Goal: Transaction & Acquisition: Purchase product/service

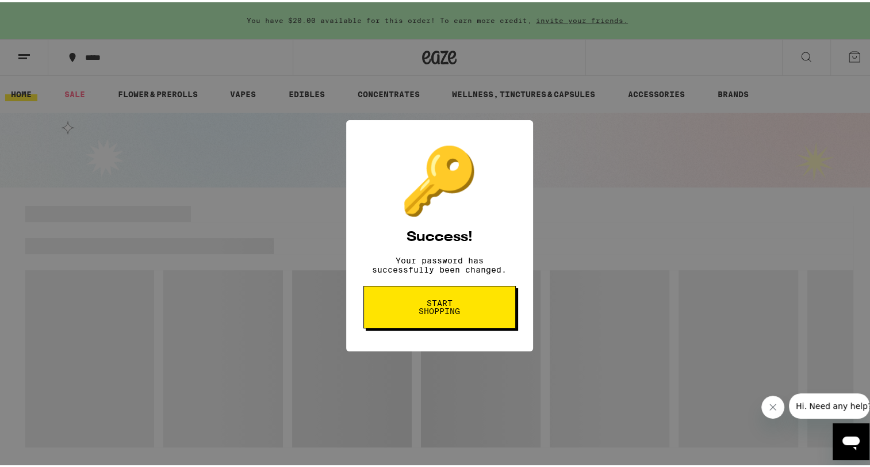
click at [469, 320] on button "Start shopping" at bounding box center [439, 304] width 152 height 43
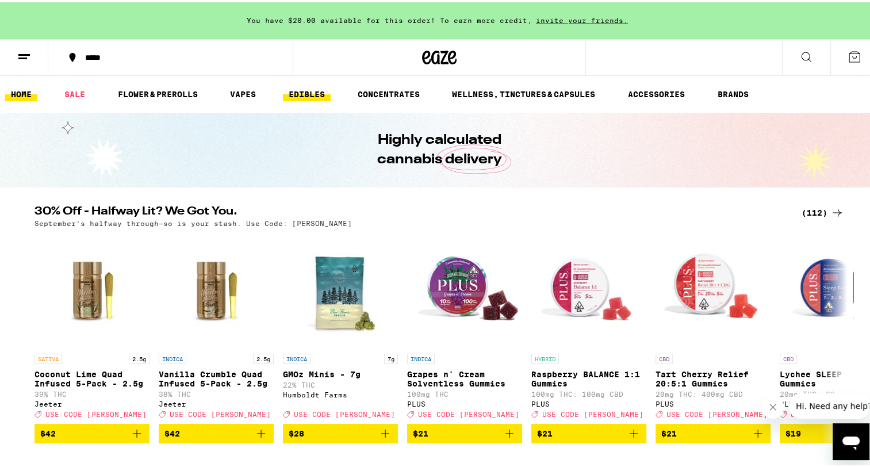
click at [315, 87] on link "EDIBLES" at bounding box center [307, 92] width 48 height 14
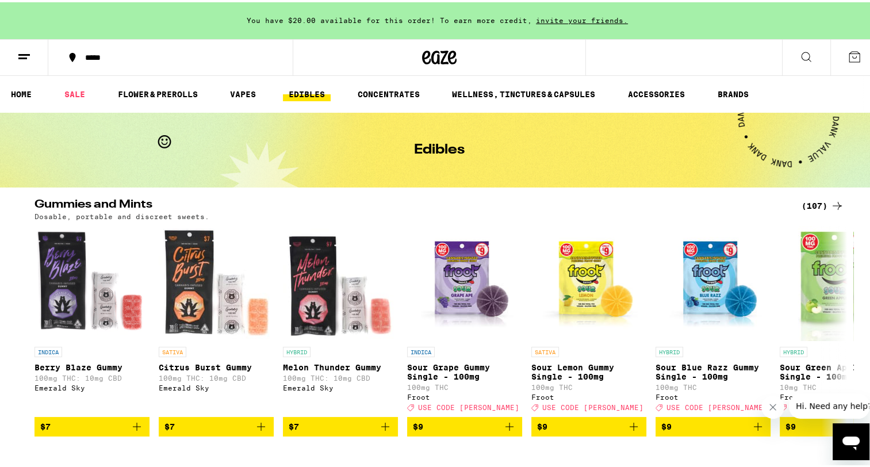
click at [91, 51] on div "*****" at bounding box center [176, 55] width 194 height 8
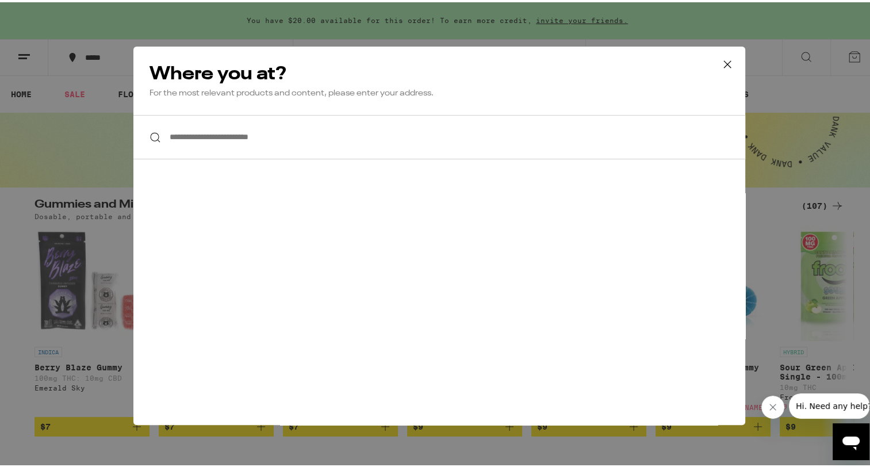
click at [317, 136] on input "**********" at bounding box center [438, 135] width 611 height 44
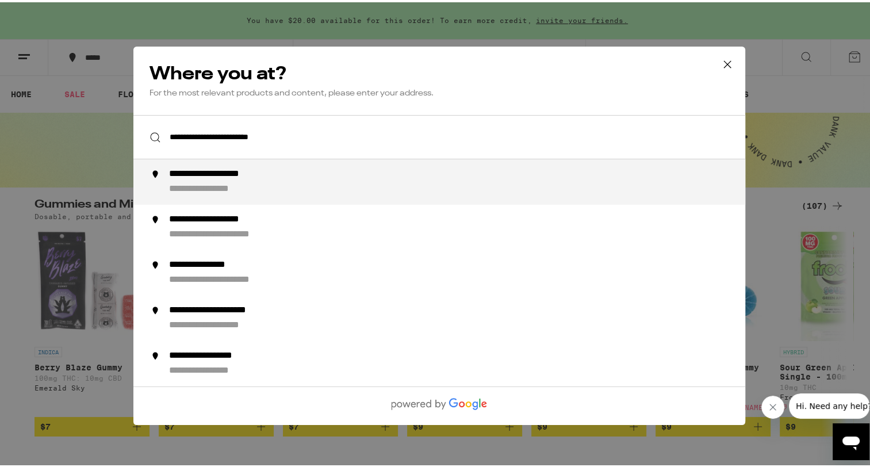
type input "**********"
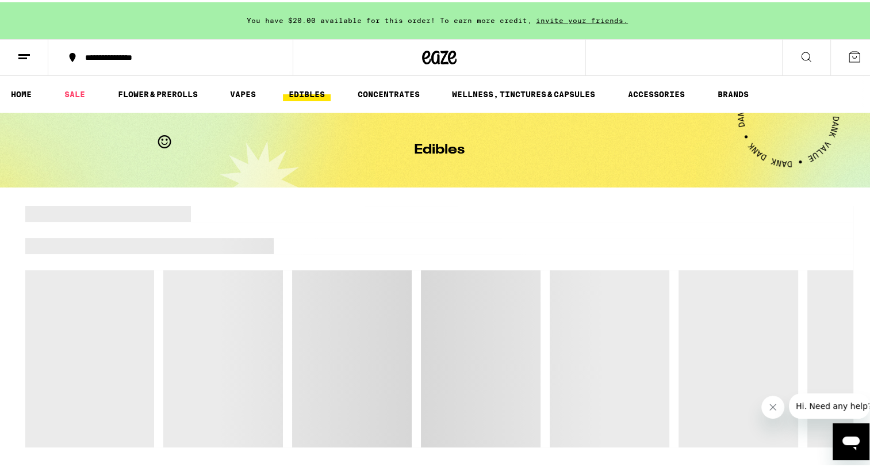
click at [154, 53] on div "**********" at bounding box center [176, 55] width 194 height 8
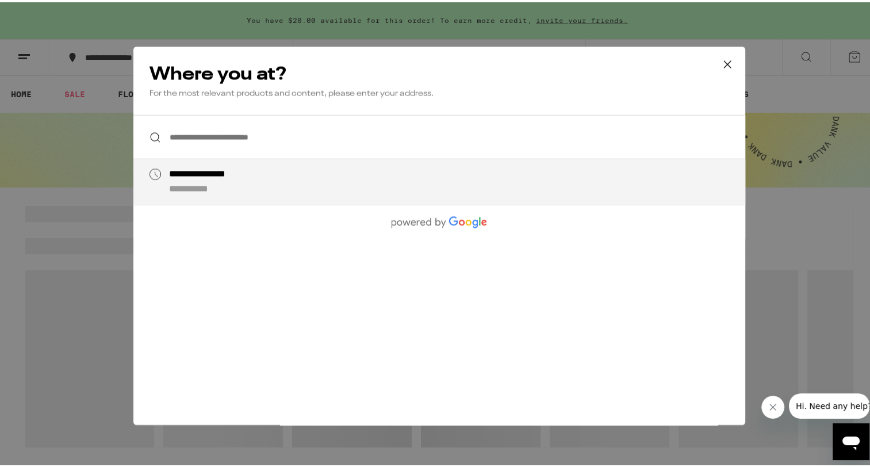
click at [272, 130] on input "**********" at bounding box center [438, 135] width 611 height 44
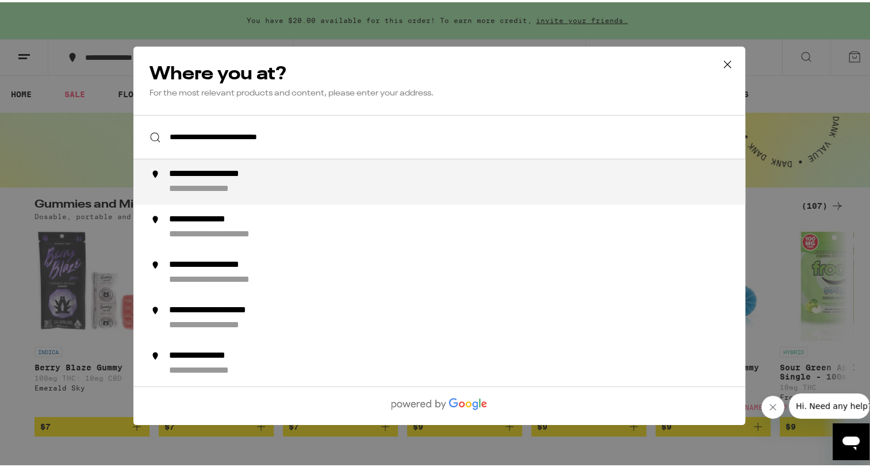
click at [299, 183] on div "**********" at bounding box center [462, 179] width 586 height 27
type input "**********"
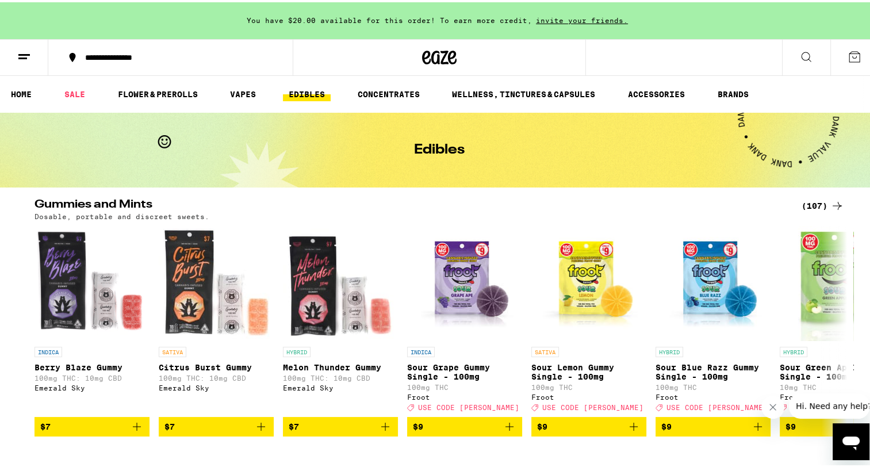
click at [25, 57] on icon at bounding box center [24, 55] width 14 height 14
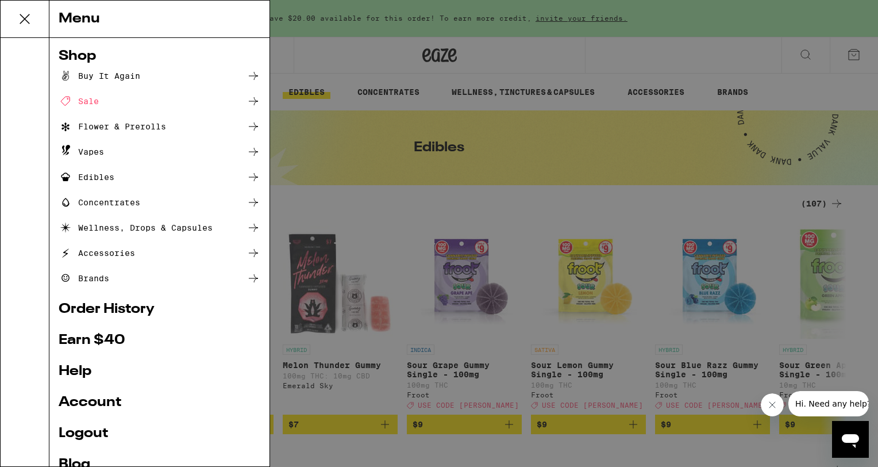
click at [113, 174] on div "Edibles" at bounding box center [87, 177] width 56 height 14
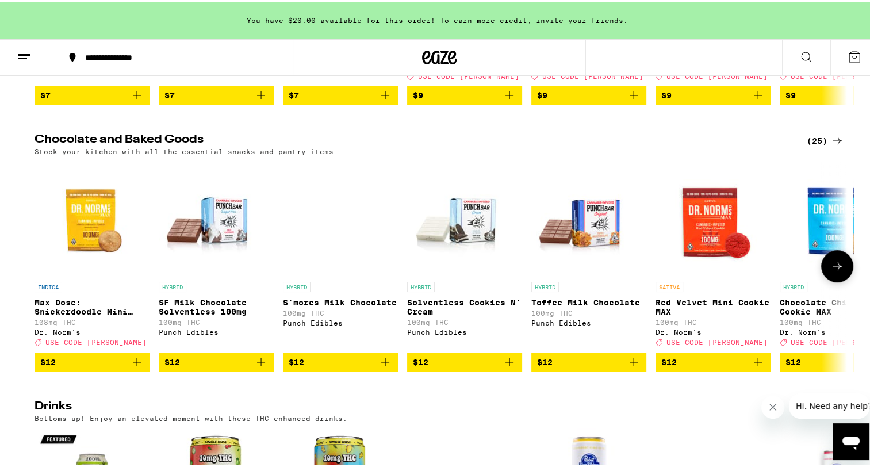
scroll to position [313, 0]
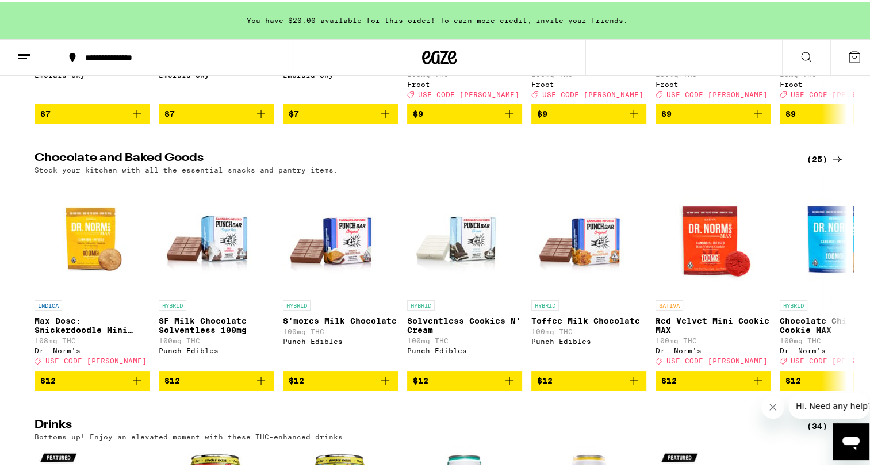
click at [822, 164] on div "(25)" at bounding box center [824, 157] width 37 height 14
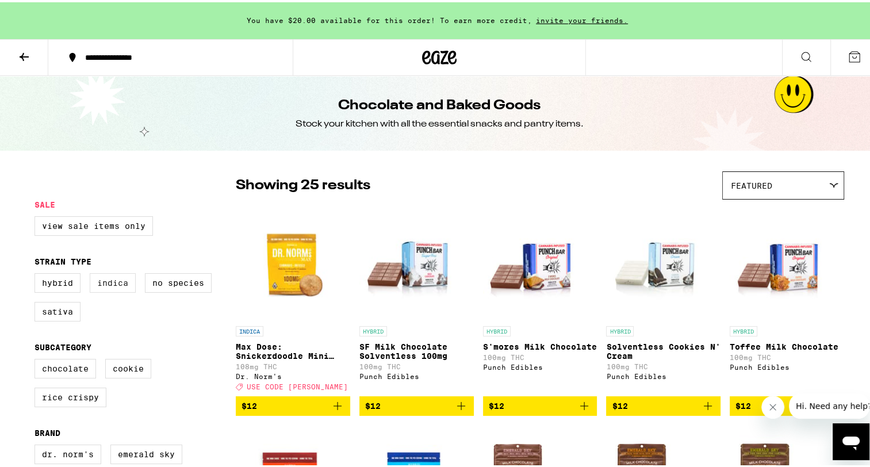
click at [123, 279] on label "Indica" at bounding box center [113, 281] width 46 height 20
click at [37, 273] on input "Indica" at bounding box center [37, 272] width 1 height 1
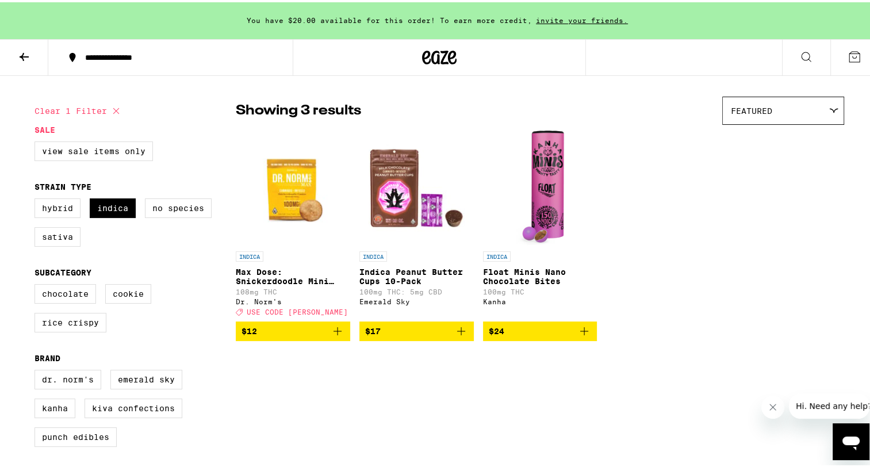
scroll to position [108, 0]
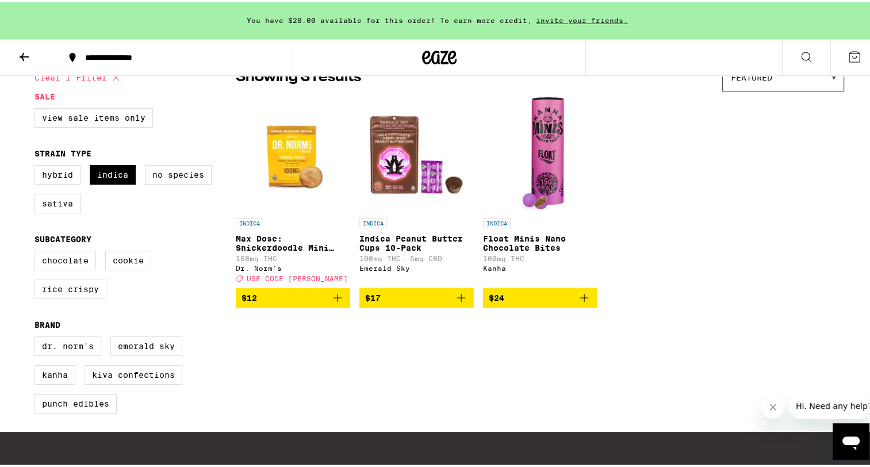
checkbox input "false"
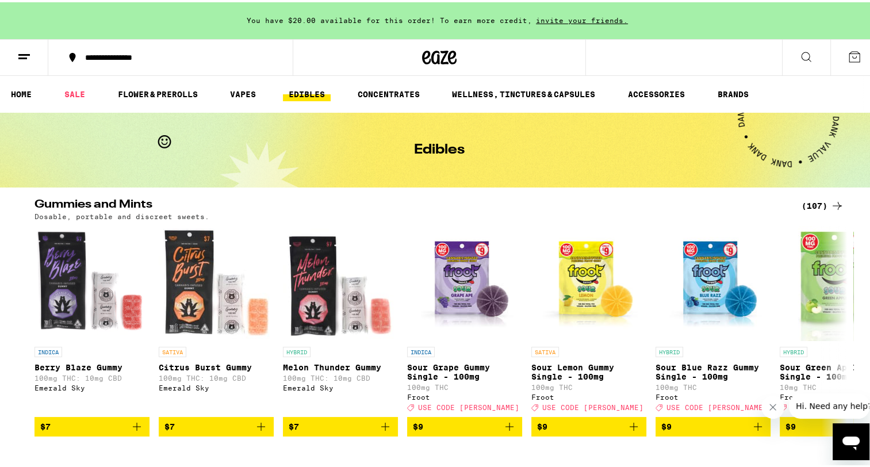
click at [833, 202] on icon at bounding box center [837, 204] width 14 height 14
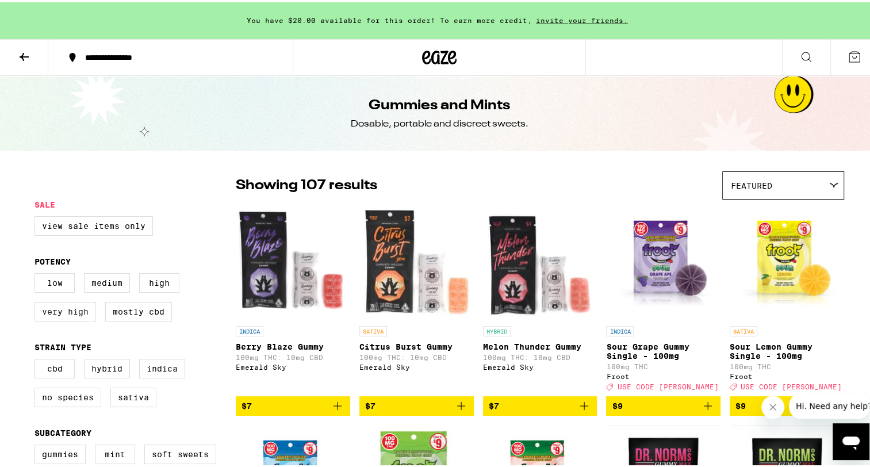
click at [75, 308] on label "Very High" at bounding box center [64, 309] width 61 height 20
click at [37, 273] on input "Very High" at bounding box center [37, 272] width 1 height 1
checkbox input "true"
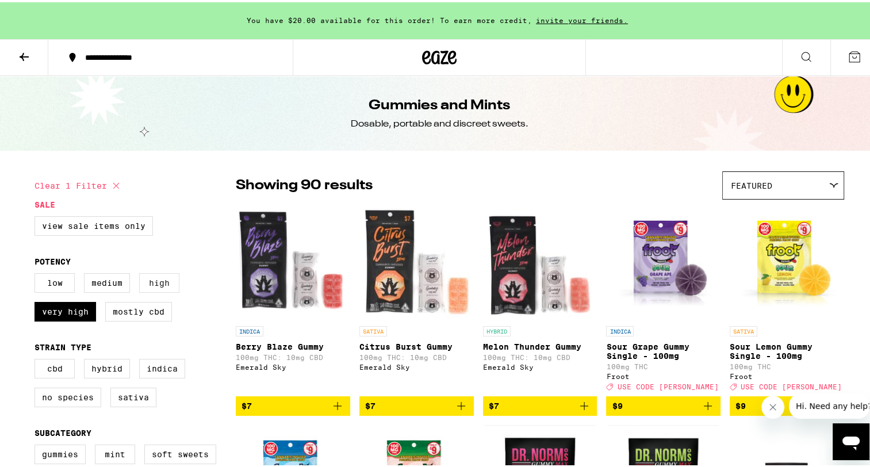
click at [151, 284] on label "High" at bounding box center [159, 281] width 40 height 20
click at [37, 273] on input "High" at bounding box center [37, 272] width 1 height 1
checkbox input "true"
click at [150, 372] on label "Indica" at bounding box center [162, 366] width 46 height 20
click at [37, 359] on input "Indica" at bounding box center [37, 358] width 1 height 1
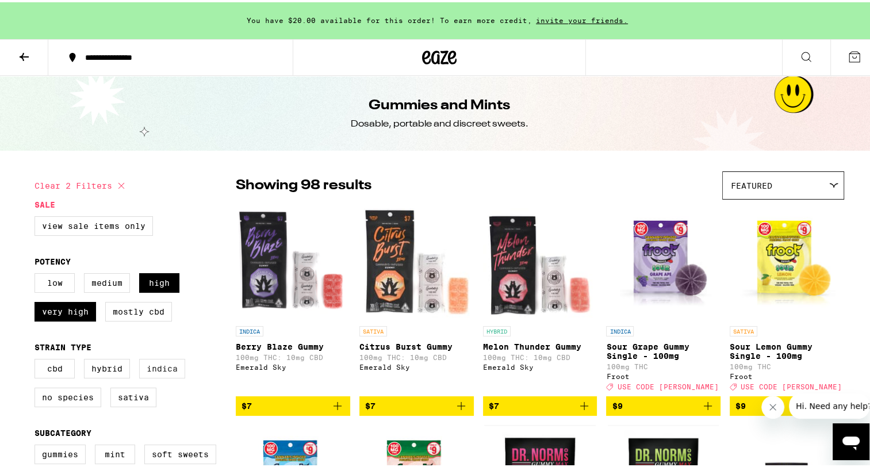
checkbox input "true"
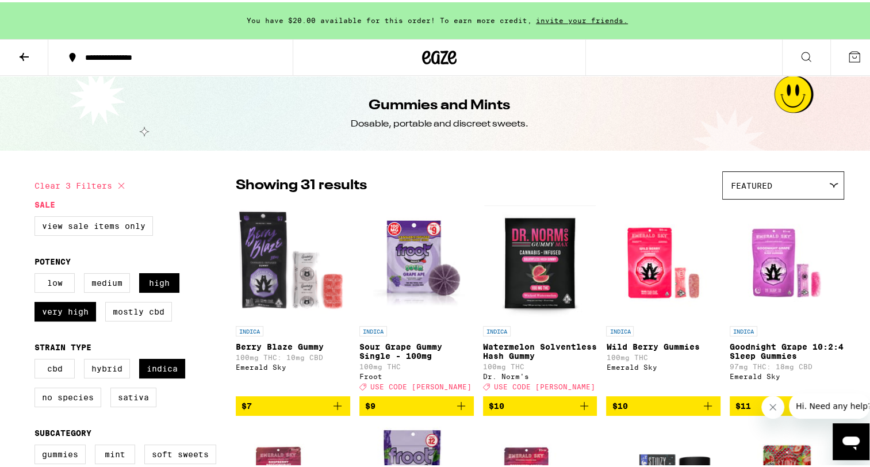
click at [732, 182] on span "Featured" at bounding box center [750, 183] width 41 height 9
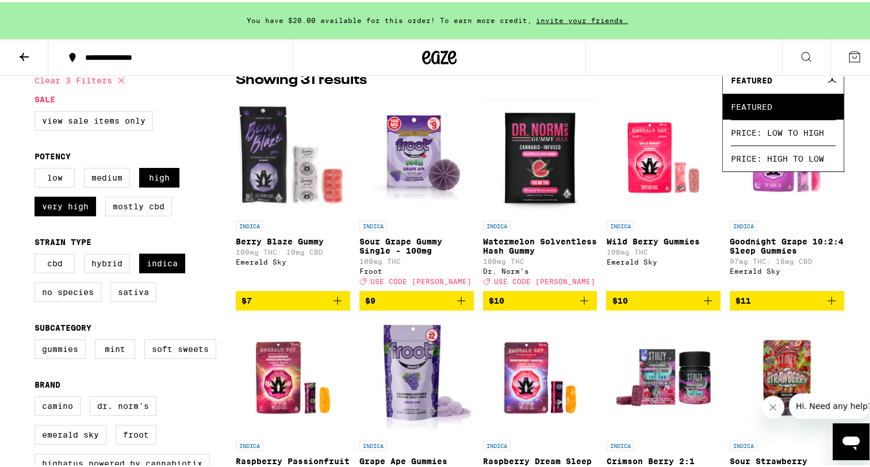
scroll to position [111, 0]
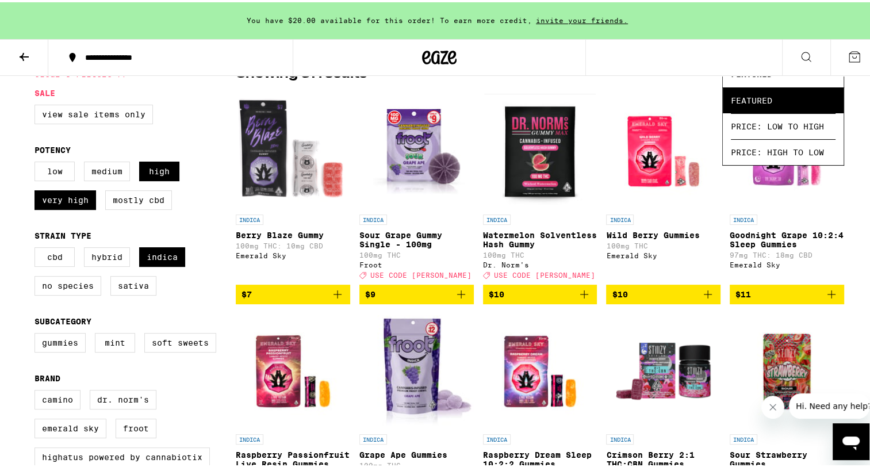
click at [660, 76] on div "Showing 31 results Featured Featured Price: Low to High Price: High to Low" at bounding box center [540, 71] width 608 height 28
click at [792, 75] on div "Featured" at bounding box center [782, 71] width 121 height 27
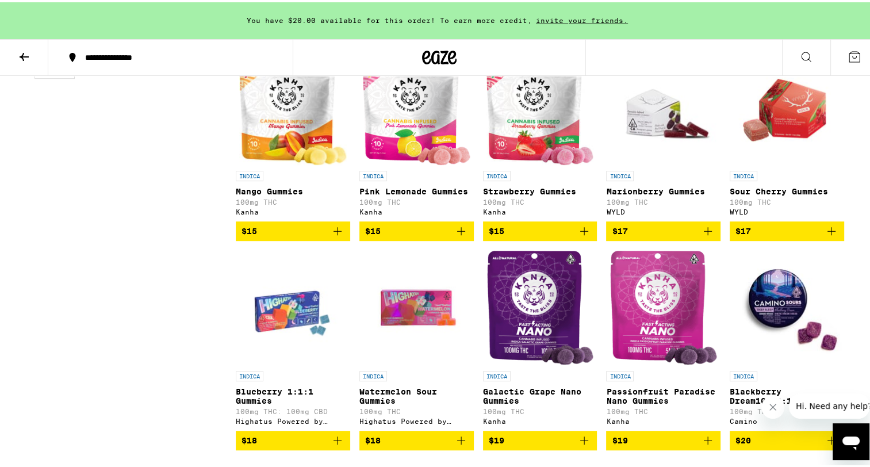
scroll to position [777, 0]
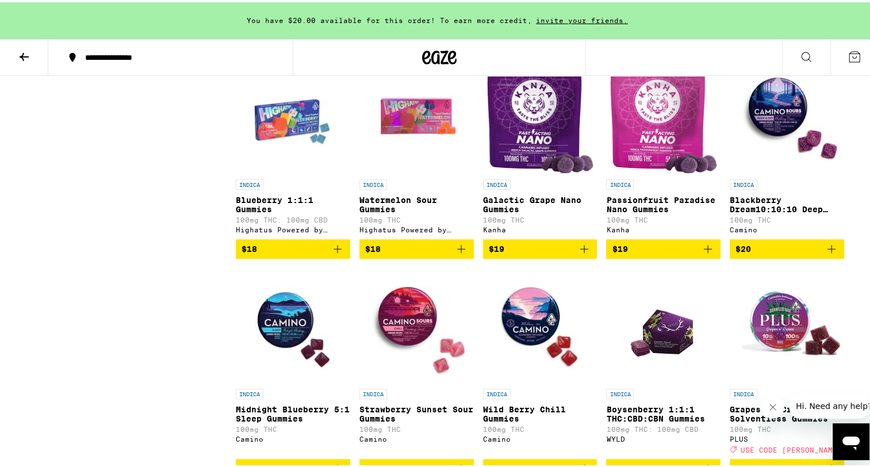
click at [420, 253] on span "$18" at bounding box center [416, 247] width 103 height 14
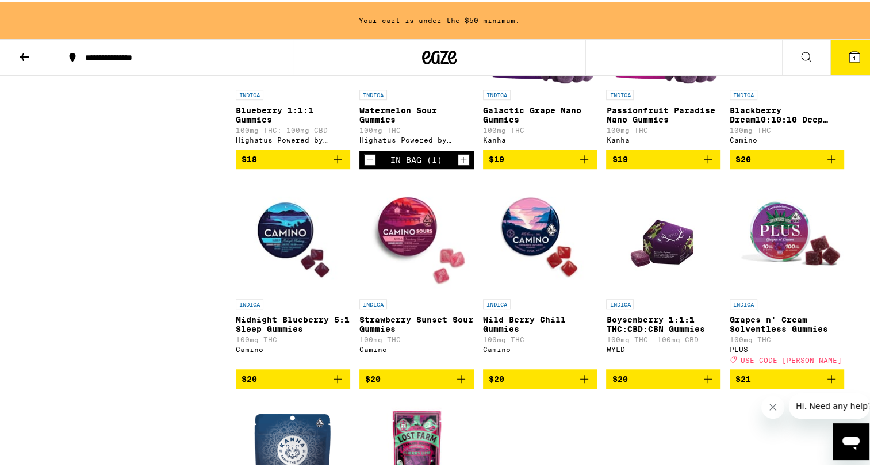
scroll to position [868, 0]
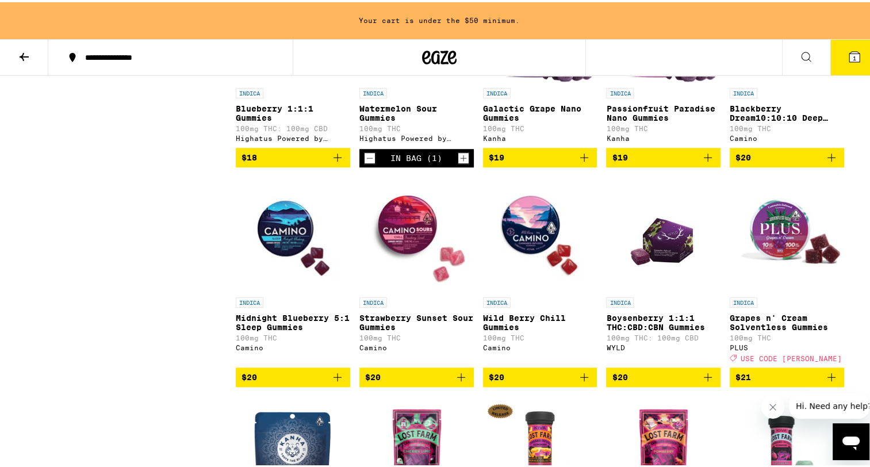
click at [421, 382] on span "$20" at bounding box center [416, 375] width 103 height 14
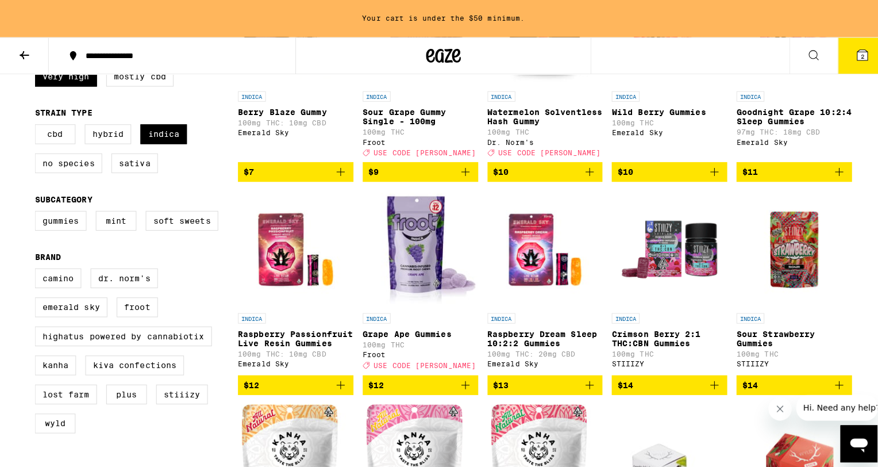
scroll to position [234, 0]
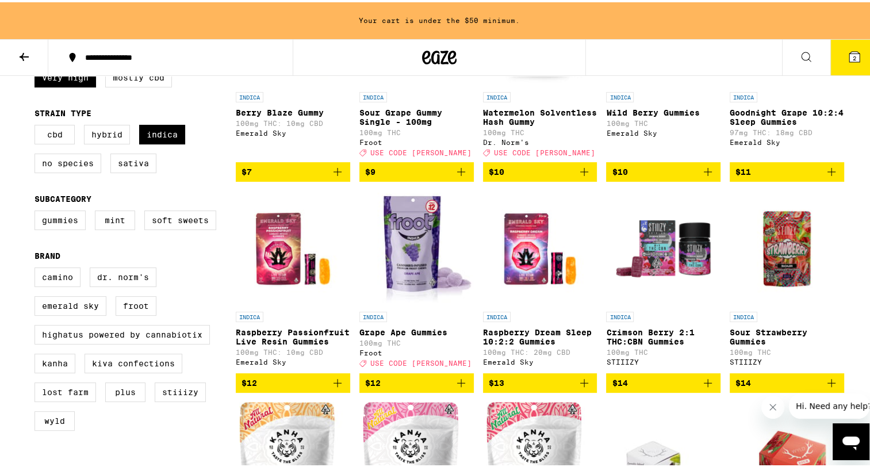
click at [413, 387] on span "$12" at bounding box center [416, 381] width 103 height 14
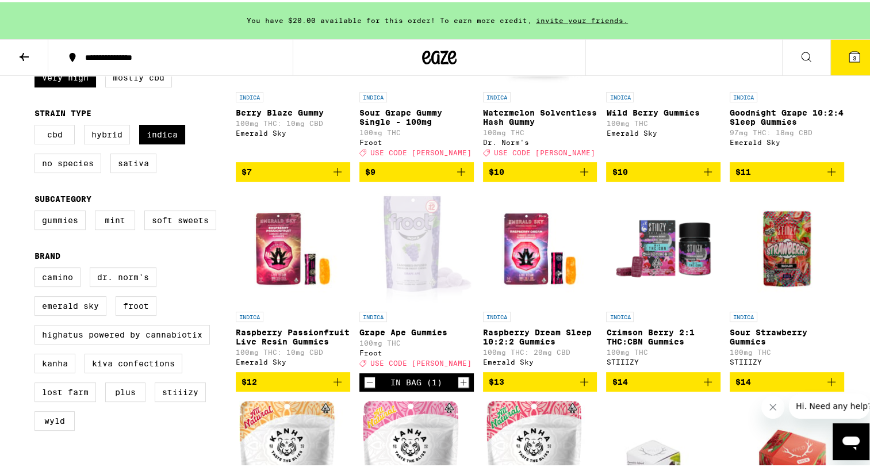
click at [410, 365] on span "USE CODE [PERSON_NAME]" at bounding box center [420, 360] width 101 height 7
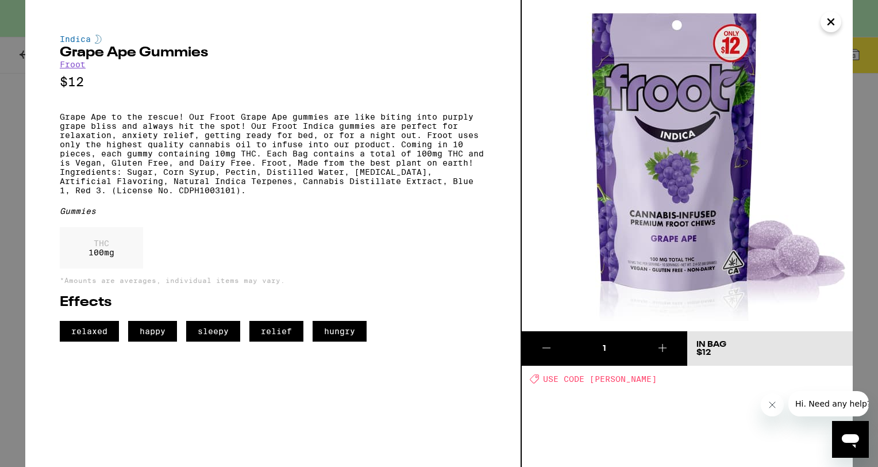
click at [825, 21] on icon "Close" at bounding box center [831, 21] width 14 height 17
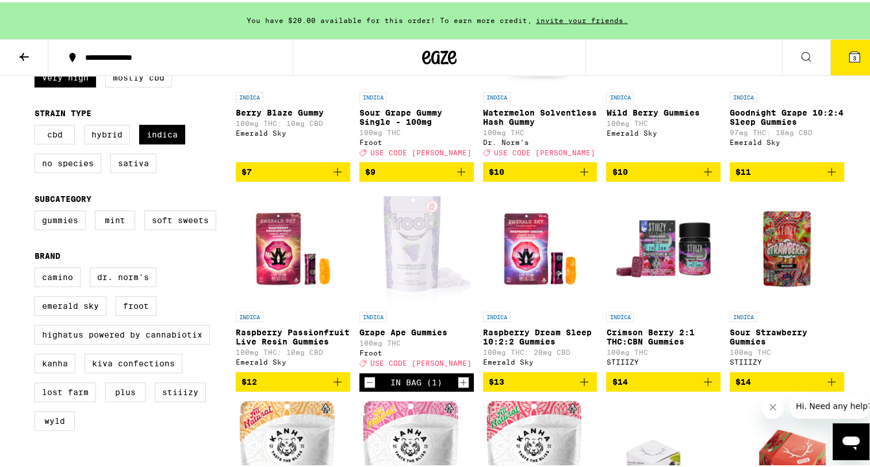
click at [855, 52] on button "3" at bounding box center [854, 55] width 48 height 36
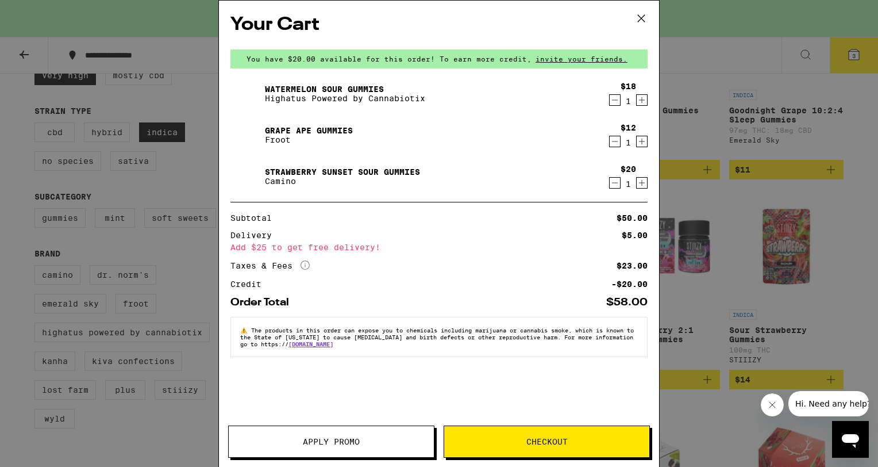
click at [544, 448] on button "Checkout" at bounding box center [547, 441] width 206 height 32
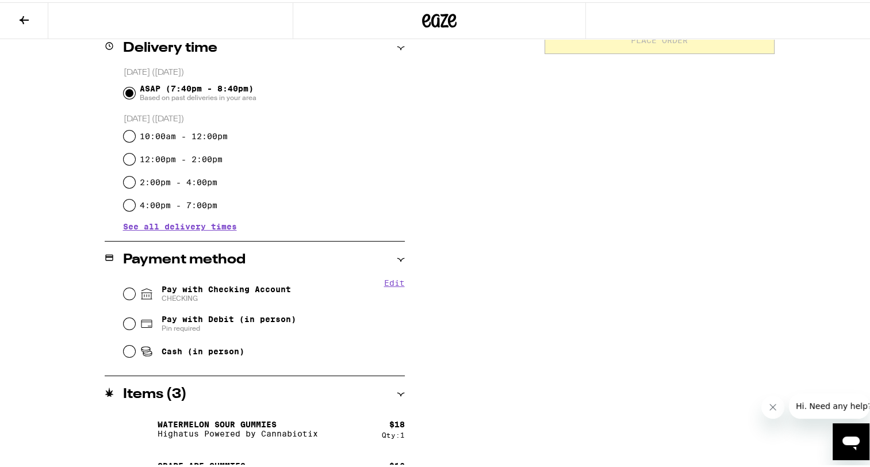
scroll to position [294, 0]
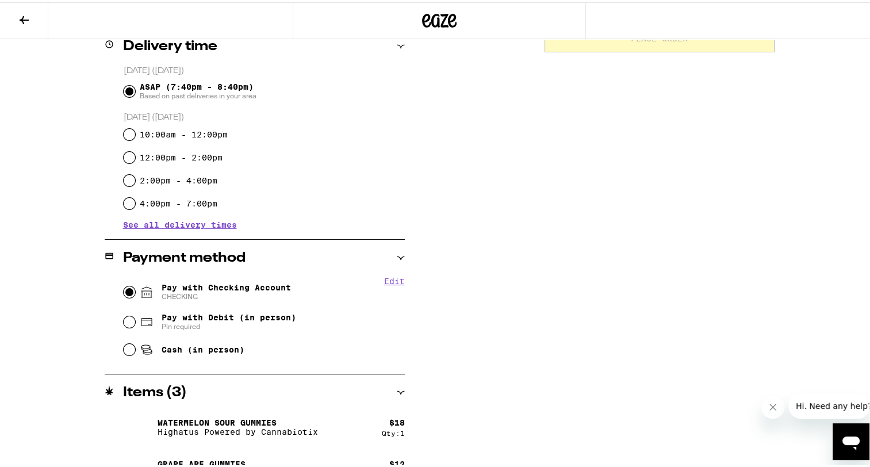
click at [128, 292] on input "Pay with Checking Account CHECKING" at bounding box center [129, 289] width 11 height 11
radio input "true"
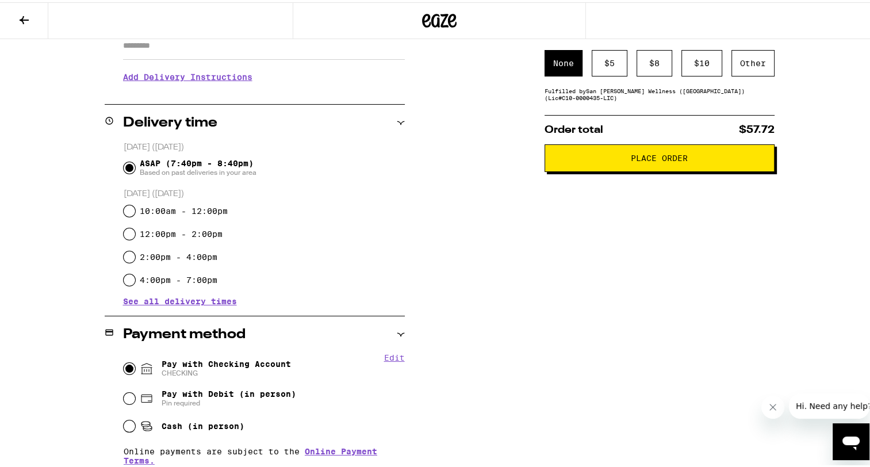
scroll to position [0, 0]
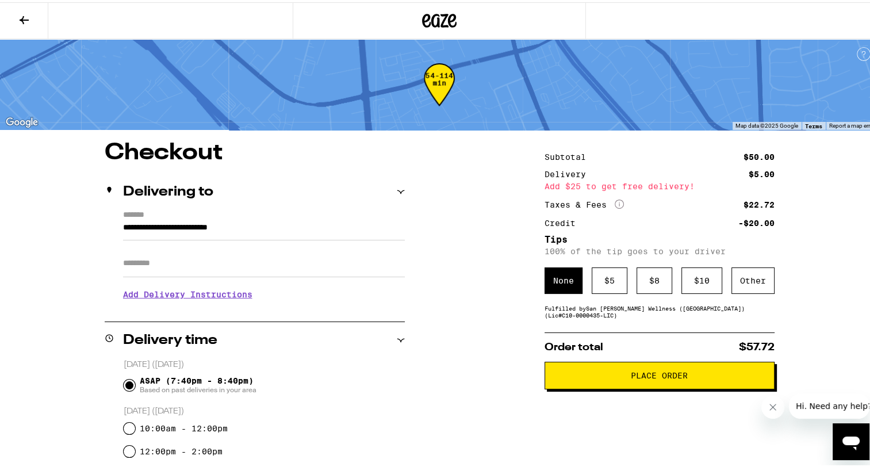
click at [309, 257] on input "Apt/Suite" at bounding box center [264, 261] width 282 height 28
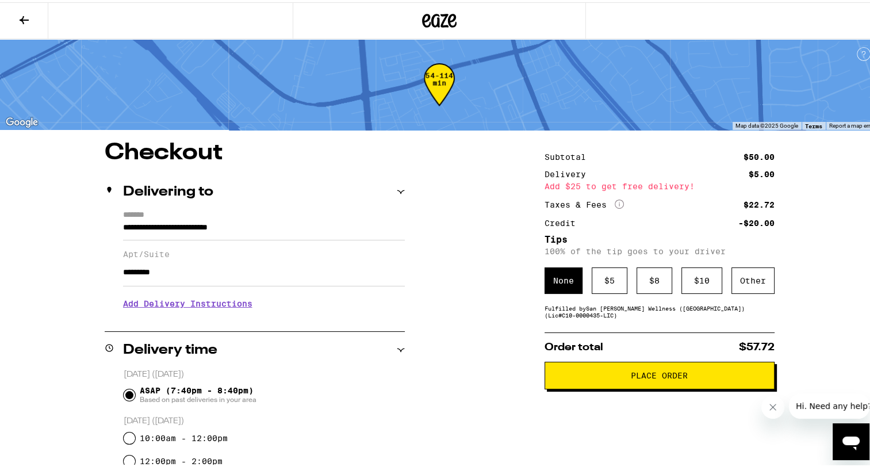
scroll to position [77, 0]
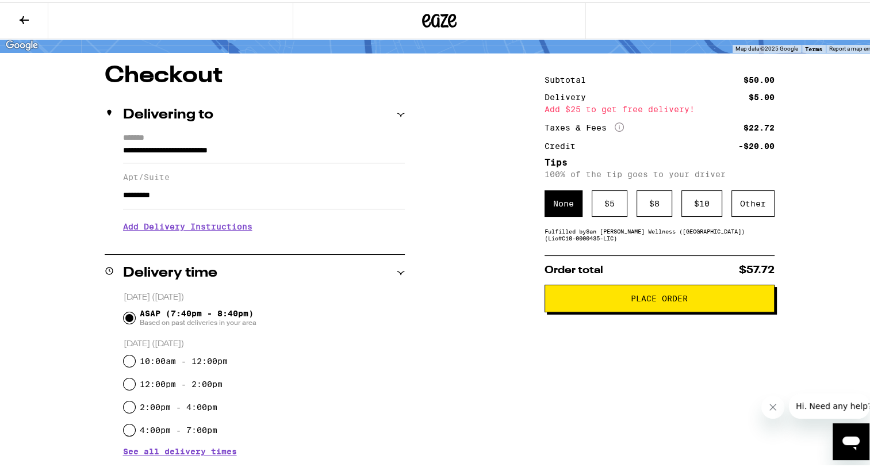
type input "*********"
click at [565, 294] on span "Place Order" at bounding box center [659, 296] width 210 height 8
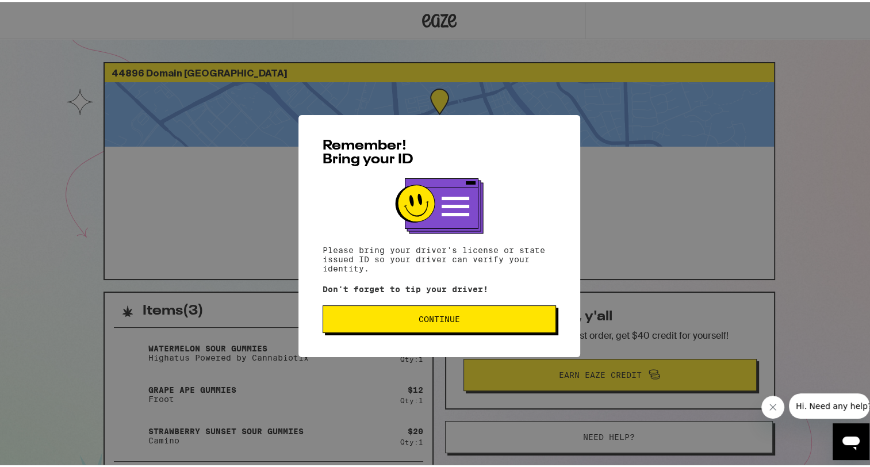
click at [490, 316] on span "Continue" at bounding box center [439, 317] width 214 height 8
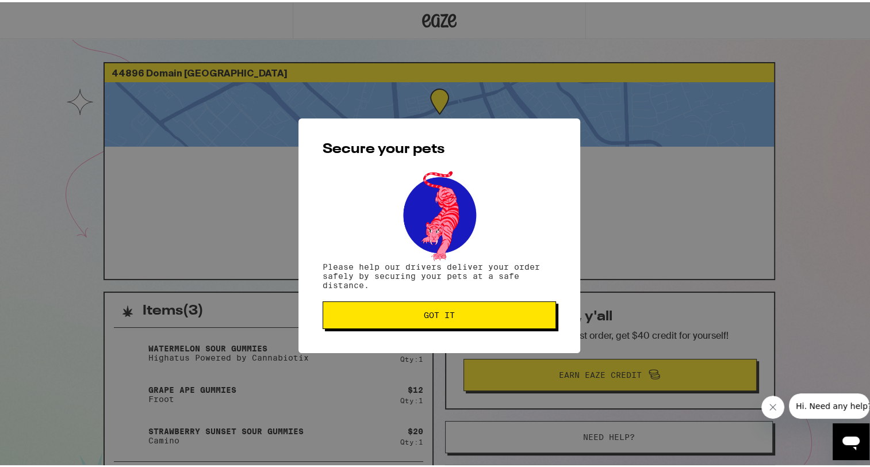
click at [490, 316] on span "Got it" at bounding box center [439, 313] width 214 height 8
